Goal: Book appointment/travel/reservation

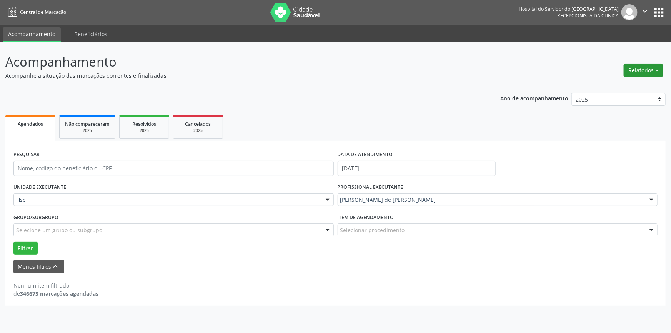
click at [647, 71] on button "Relatórios" at bounding box center [642, 70] width 39 height 13
click at [611, 84] on link "Agendamentos" at bounding box center [621, 86] width 83 height 11
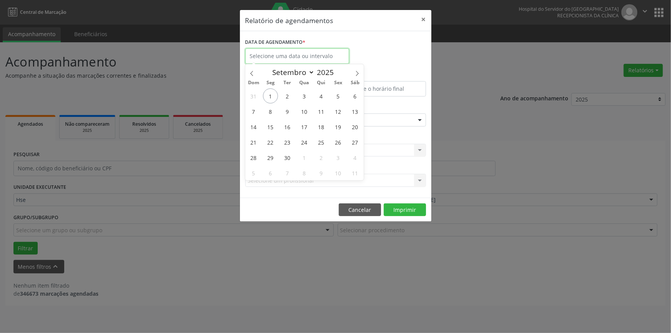
click at [324, 58] on input "text" at bounding box center [297, 55] width 104 height 15
click at [286, 97] on span "2" at bounding box center [287, 95] width 15 height 15
type input "[DATE]"
click at [286, 97] on span "2" at bounding box center [287, 95] width 15 height 15
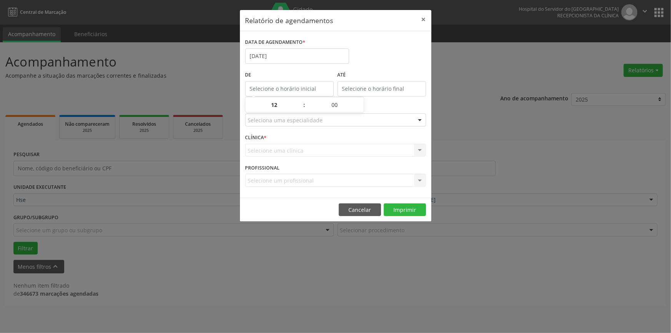
type input "12:00"
click at [285, 90] on input "12:00" at bounding box center [289, 88] width 88 height 15
click at [284, 150] on div "Selecione uma clínica Nenhum resultado encontrado para: " " Não há nenhuma opçã…" at bounding box center [335, 150] width 181 height 13
click at [281, 55] on input "[DATE]" at bounding box center [297, 55] width 104 height 15
click at [288, 96] on span "2" at bounding box center [287, 95] width 15 height 15
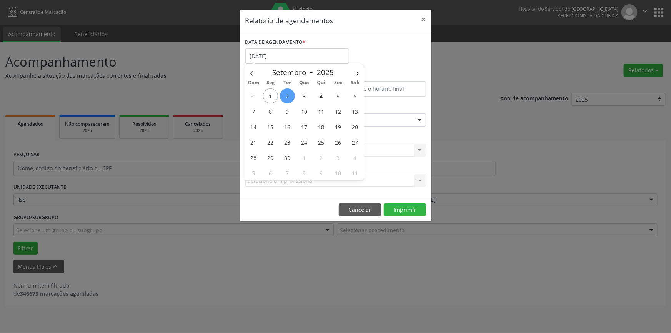
type input "[DATE]"
click at [288, 96] on span "2" at bounding box center [287, 95] width 15 height 15
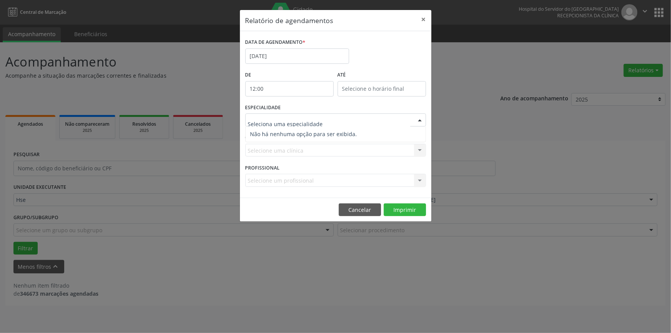
click at [291, 115] on div at bounding box center [335, 119] width 181 height 13
click at [269, 111] on label "ESPECIALIDADE" at bounding box center [263, 108] width 36 height 12
click at [272, 122] on input "text" at bounding box center [329, 123] width 162 height 15
click at [450, 58] on div "Relatório de agendamentos × DATA DE AGENDAMENTO * [DATE] De 12:00 ATÉ ESPECIALI…" at bounding box center [335, 166] width 671 height 333
click at [294, 120] on input "text" at bounding box center [329, 123] width 162 height 15
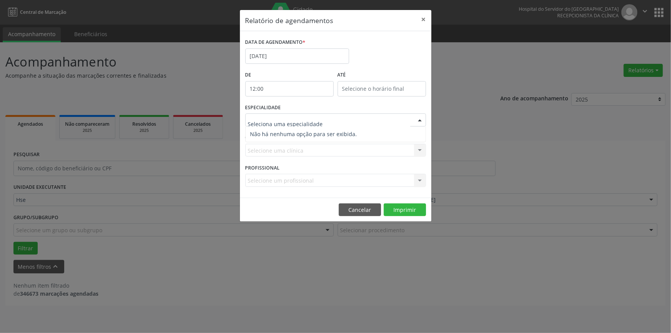
drag, startPoint x: 294, startPoint y: 121, endPoint x: 291, endPoint y: 107, distance: 14.1
click at [294, 117] on input "text" at bounding box center [329, 123] width 162 height 15
click at [276, 104] on label "ESPECIALIDADE" at bounding box center [263, 108] width 36 height 12
click at [286, 115] on div at bounding box center [335, 119] width 181 height 13
type input "orto"
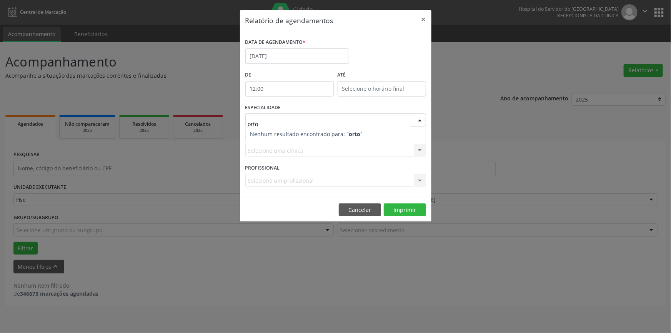
click at [352, 131] on strong "orto" at bounding box center [355, 133] width 12 height 7
click at [350, 133] on strong "orto" at bounding box center [355, 133] width 12 height 7
click at [361, 207] on button "Cancelar" at bounding box center [360, 209] width 42 height 13
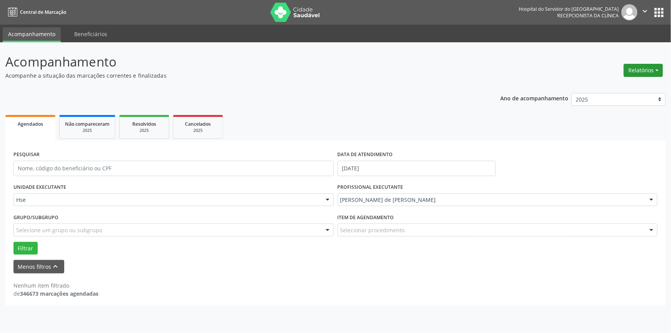
click at [640, 68] on button "Relatórios" at bounding box center [642, 70] width 39 height 13
click at [608, 85] on link "Agendamentos" at bounding box center [621, 86] width 83 height 11
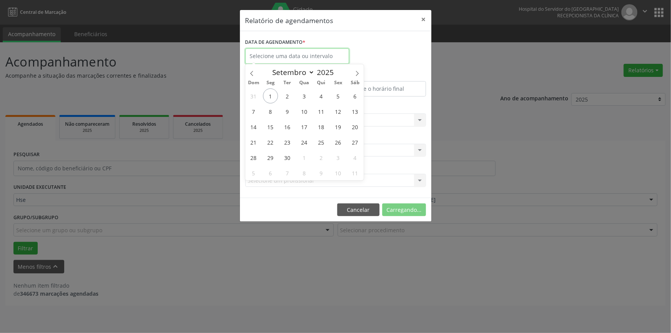
click at [292, 58] on input "text" at bounding box center [297, 55] width 104 height 15
click at [286, 95] on span "2" at bounding box center [287, 95] width 15 height 15
type input "[DATE]"
click at [289, 93] on span "2" at bounding box center [287, 95] width 15 height 15
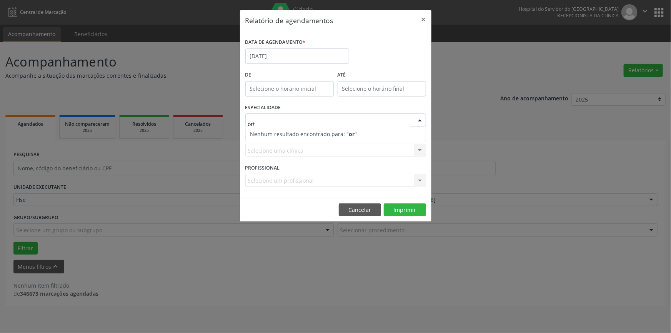
type input "orto"
click at [349, 134] on strong "orto" at bounding box center [355, 133] width 12 height 7
click at [338, 153] on form "DATA DE AGENDAMENTO * [DATE] De ATÉ ESPECIALIDADE orto Nenhum resultado encontr…" at bounding box center [335, 115] width 181 height 156
drag, startPoint x: 512, startPoint y: 284, endPoint x: 394, endPoint y: 229, distance: 130.0
drag, startPoint x: 443, startPoint y: 190, endPoint x: 450, endPoint y: 257, distance: 67.2
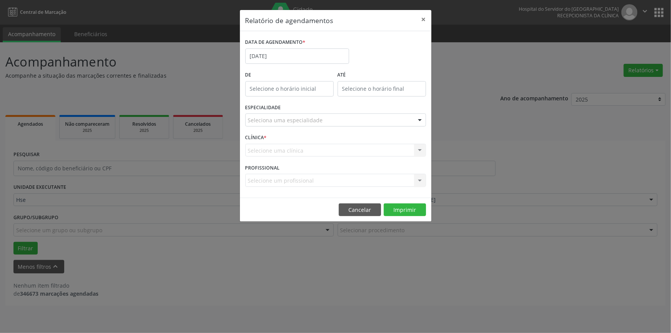
click at [449, 247] on div "Relatório de agendamentos × DATA DE AGENDAMENTO * [DATE] De ATÉ ESPECIALIDADE S…" at bounding box center [335, 166] width 671 height 333
